Goal: Ask a question

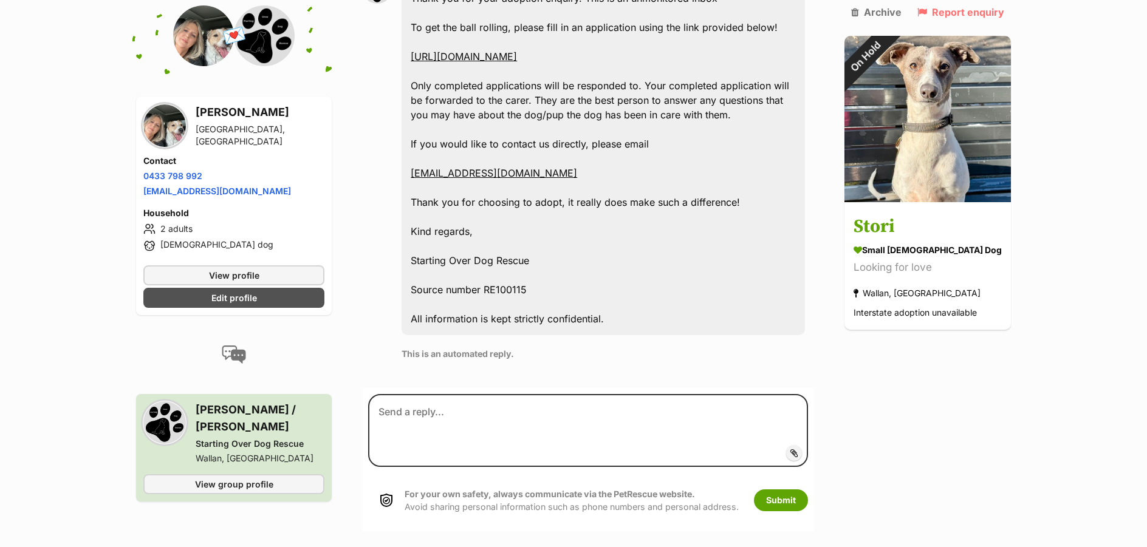
scroll to position [615, 0]
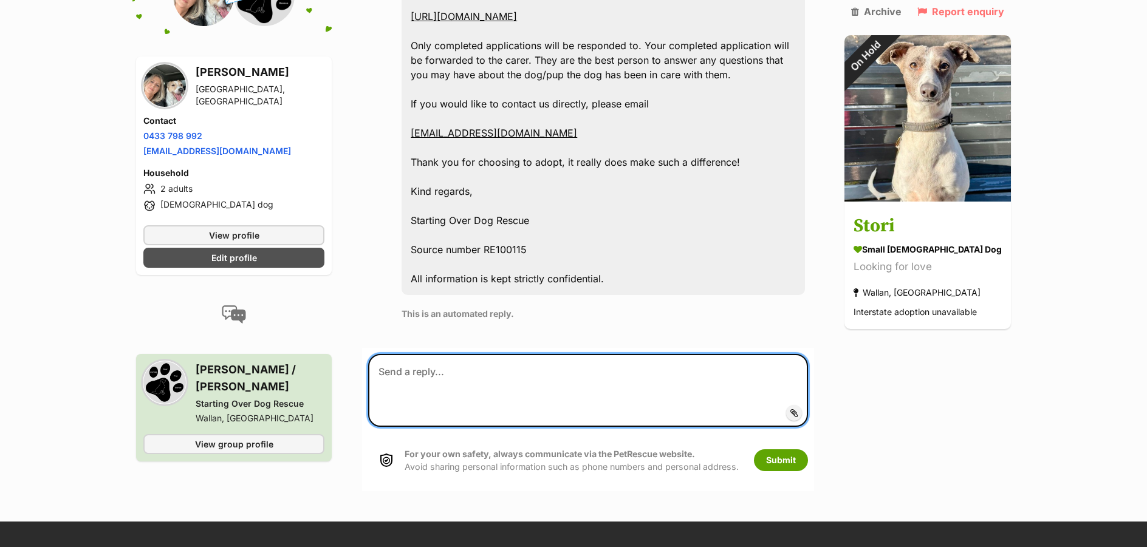
click at [518, 383] on textarea at bounding box center [588, 390] width 440 height 73
click at [508, 389] on textarea "Hi just wondering if there are any updates on Stori, is she still available for…" at bounding box center [588, 390] width 440 height 73
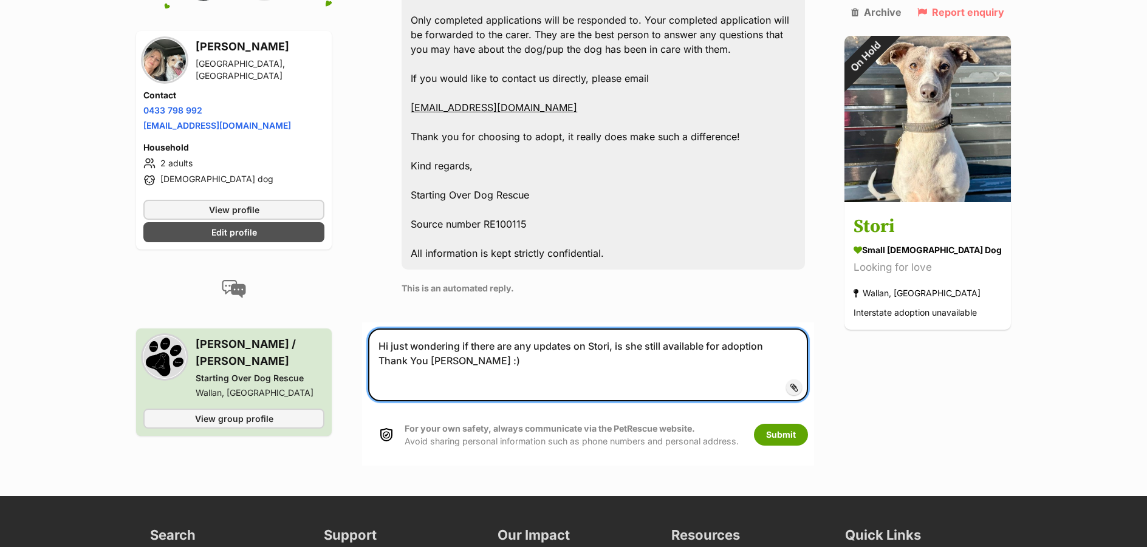
scroll to position [677, 0]
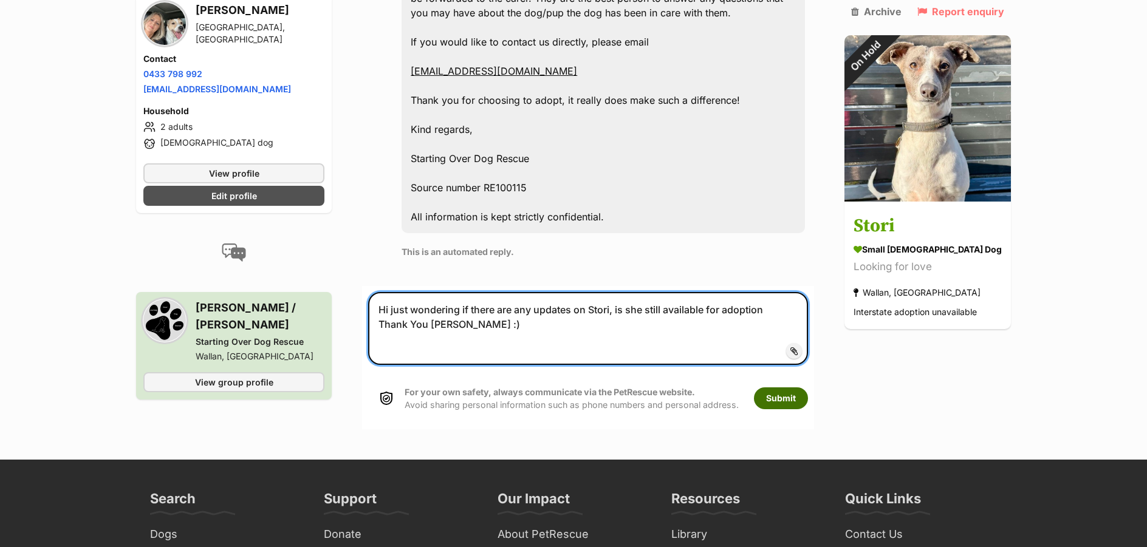
type textarea "Hi just wondering if there are any updates on Stori, is she still available for…"
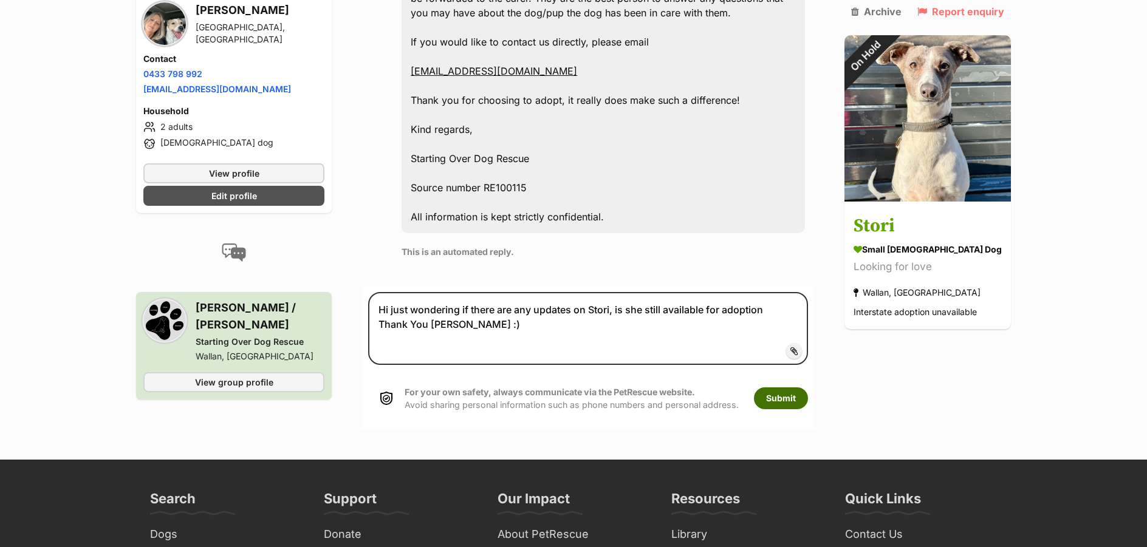
click at [798, 403] on button "Submit" at bounding box center [781, 399] width 54 height 22
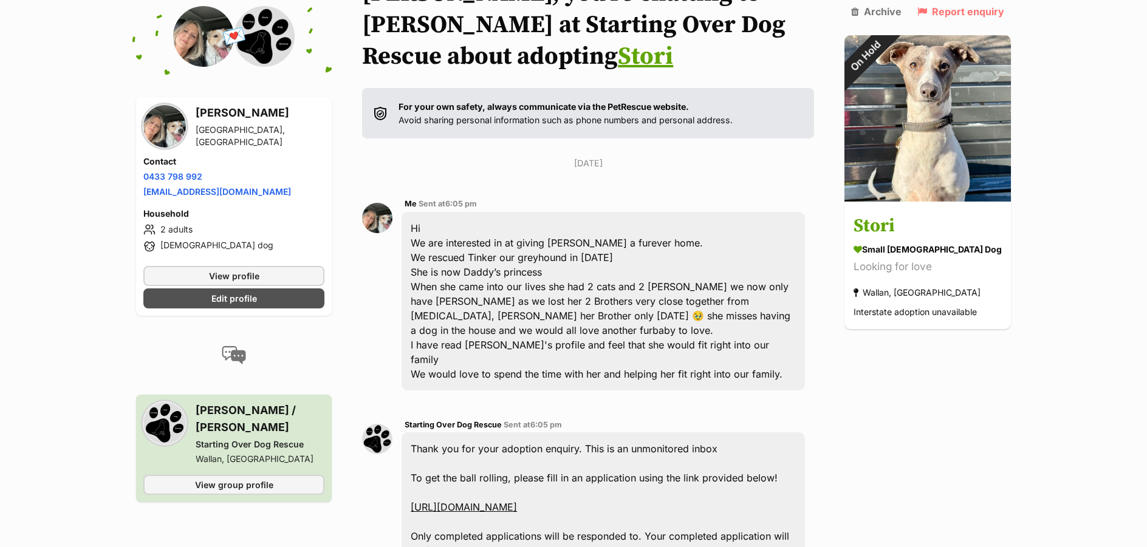
scroll to position [310, 0]
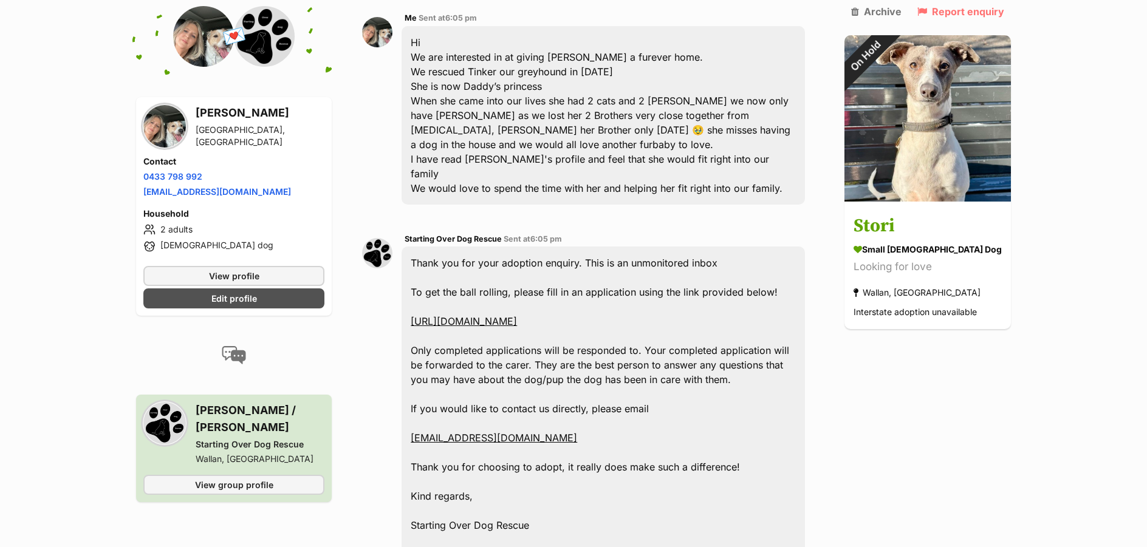
click at [552, 436] on link "[EMAIL_ADDRESS][DOMAIN_NAME]" at bounding box center [494, 438] width 166 height 12
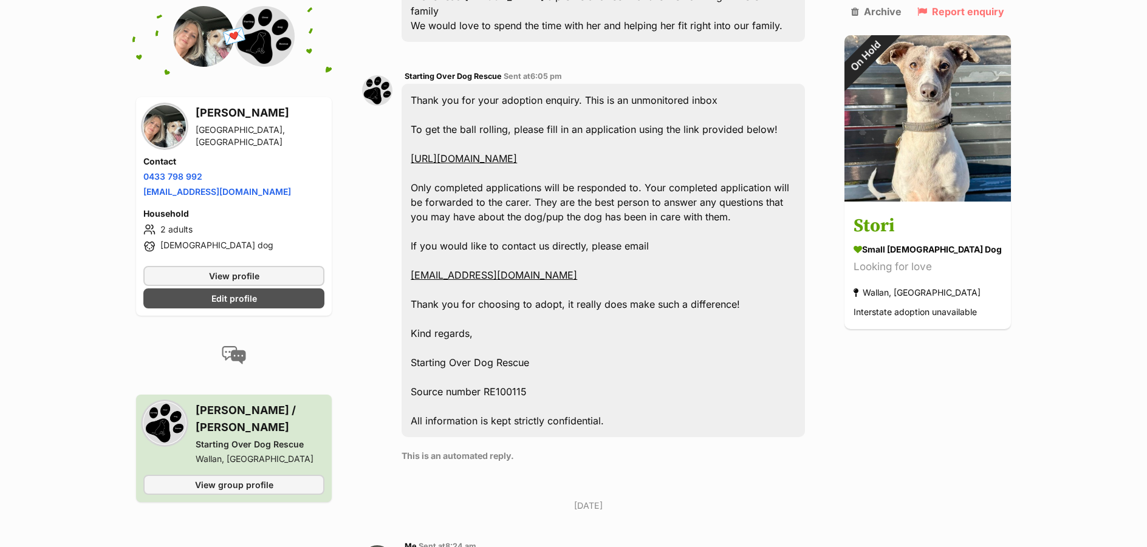
scroll to position [456, 0]
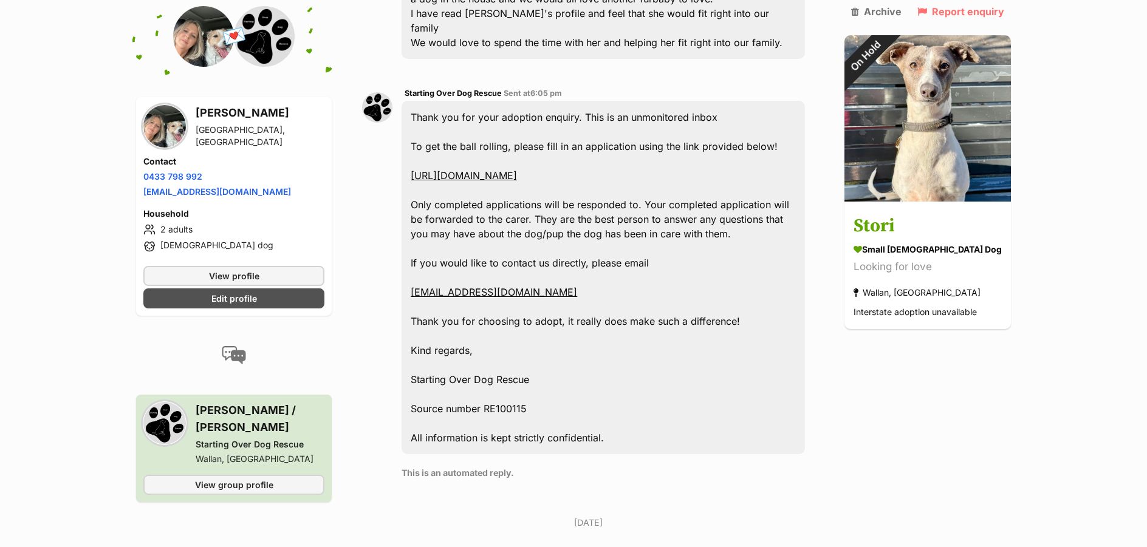
click at [517, 175] on link "[URL][DOMAIN_NAME]" at bounding box center [464, 176] width 106 height 12
